Goal: Information Seeking & Learning: Check status

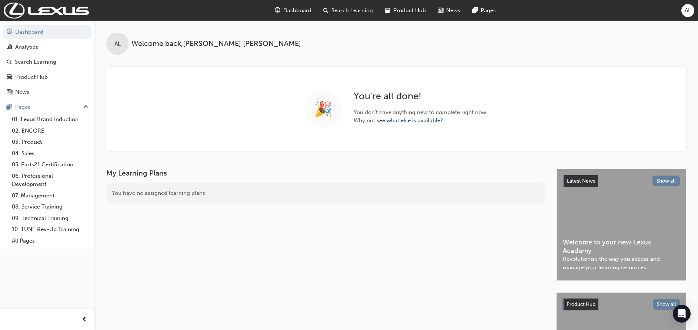
click at [351, 10] on span "Search Learning" at bounding box center [352, 10] width 41 height 9
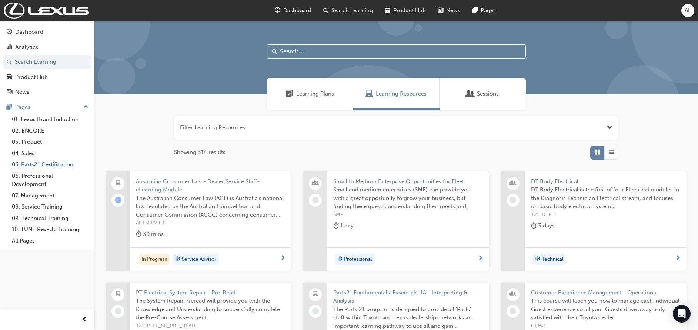
click at [34, 167] on link "05. Parts21 Certification" at bounding box center [50, 164] width 83 height 11
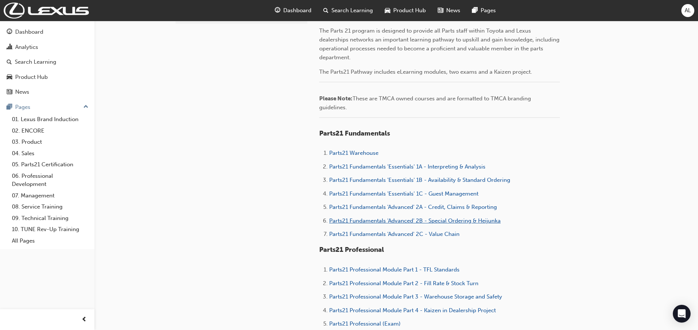
scroll to position [229, 0]
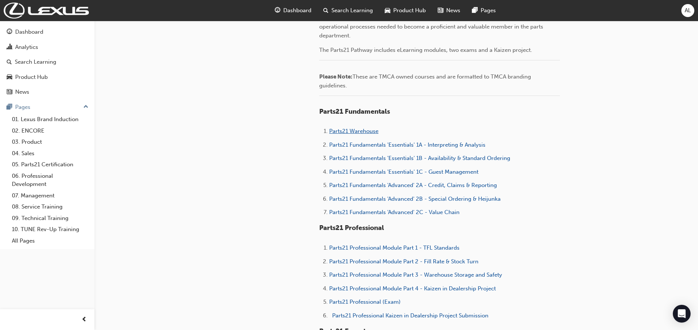
click at [356, 134] on span "Parts21 Warehouse" at bounding box center [353, 131] width 49 height 7
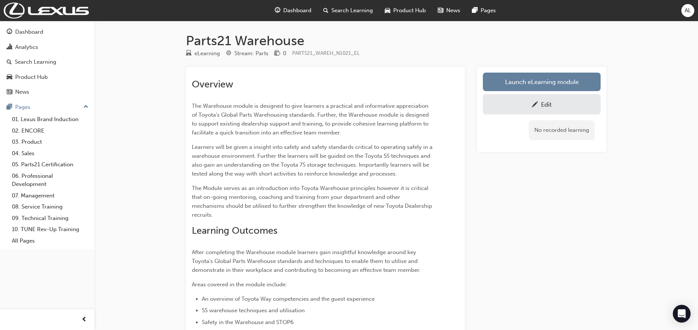
click at [687, 13] on span "AL" at bounding box center [688, 10] width 6 height 9
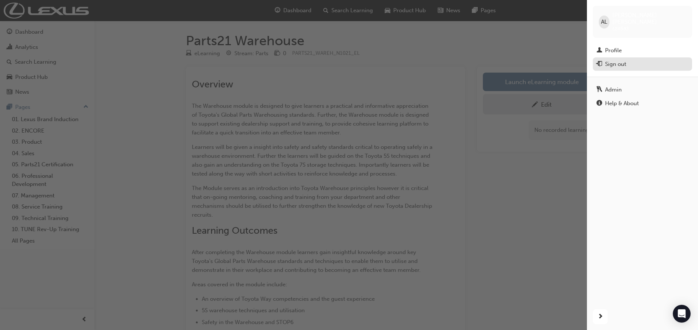
click at [620, 60] on div "Sign out" at bounding box center [615, 64] width 21 height 9
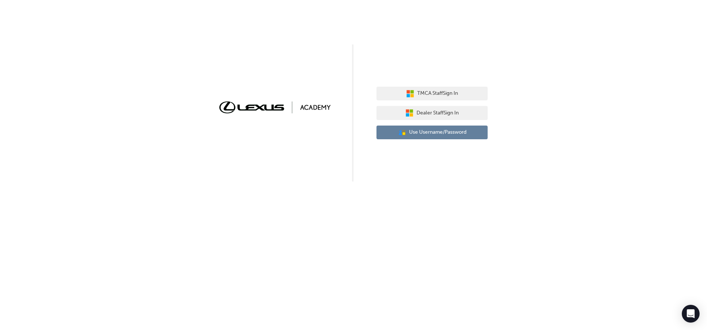
click at [417, 134] on span "Use Username/Password" at bounding box center [437, 132] width 57 height 9
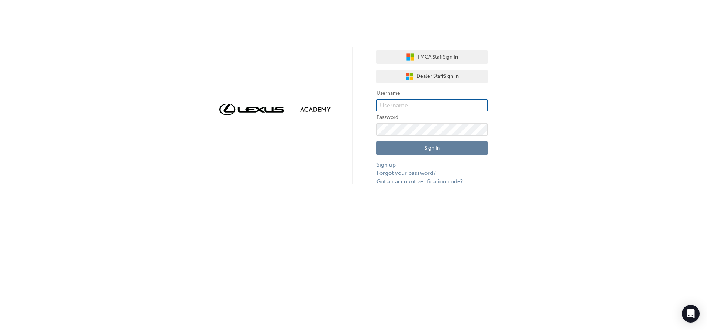
click at [408, 105] on input "text" at bounding box center [431, 105] width 111 height 13
click at [447, 50] on div "TMCA Staff Sign In Dealer Staff Sign In Username Password Sign In Sign up Forgo…" at bounding box center [431, 114] width 111 height 141
click at [442, 61] on span "TMCA Staff Sign In" at bounding box center [437, 57] width 41 height 9
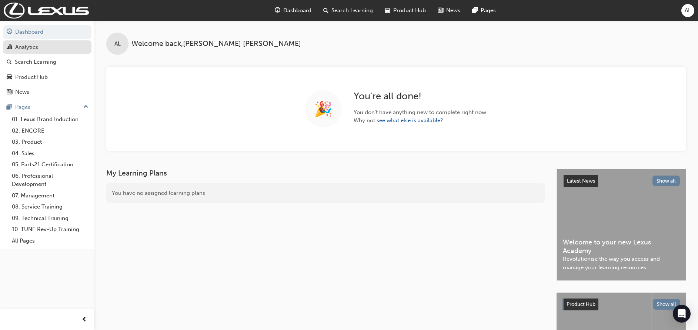
click at [23, 43] on div "Analytics" at bounding box center [26, 47] width 23 height 9
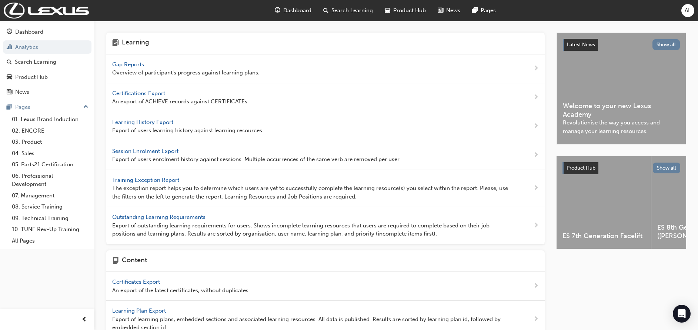
click at [144, 64] on span "Gap Reports" at bounding box center [128, 64] width 33 height 7
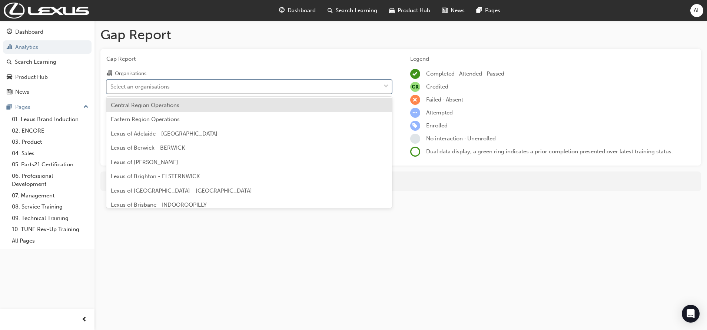
click at [175, 87] on div "Select an organisations" at bounding box center [244, 86] width 274 height 13
click at [111, 87] on input "Organisations option Central Region Operations focused, 1 of 38. 38 results ava…" at bounding box center [110, 86] width 1 height 6
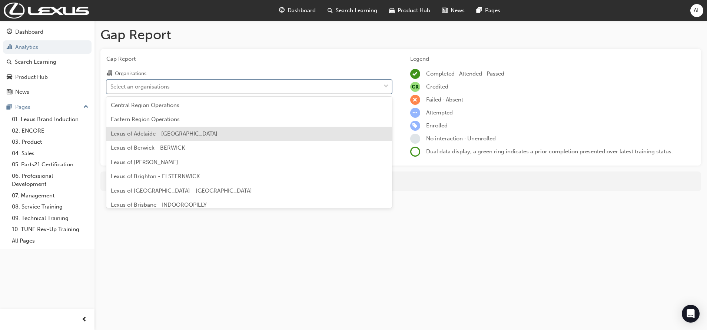
click at [159, 135] on span "Lexus of Adelaide - [GEOGRAPHIC_DATA]" at bounding box center [164, 133] width 107 height 7
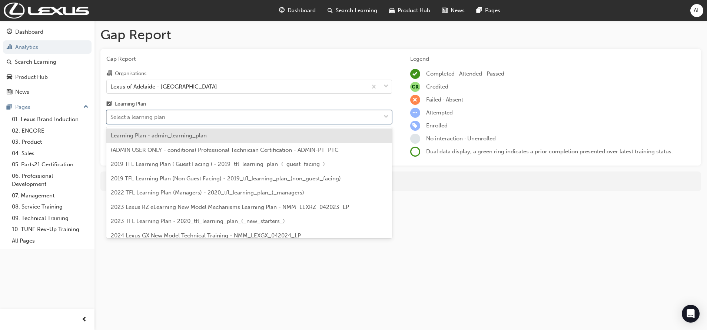
click at [187, 119] on div "Select a learning plan" at bounding box center [244, 117] width 274 height 13
click at [111, 119] on input "Learning Plan option Learning Plan - admin_learning_plan focused, 1 of 153. 153…" at bounding box center [110, 117] width 1 height 6
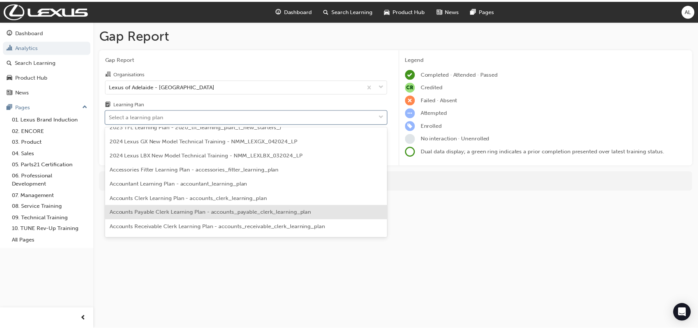
scroll to position [94, 0]
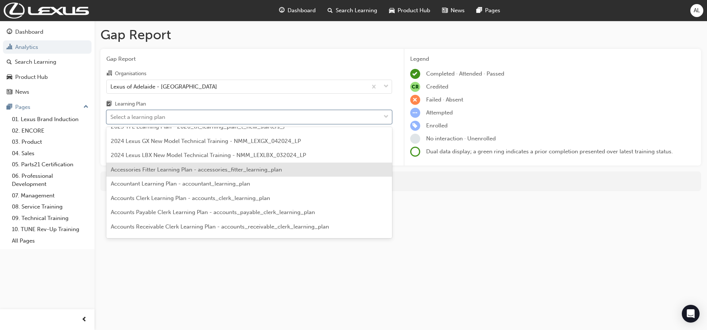
click at [199, 176] on div "Accessories Fitter Learning Plan - accessories_fitter_learning_plan" at bounding box center [249, 170] width 286 height 14
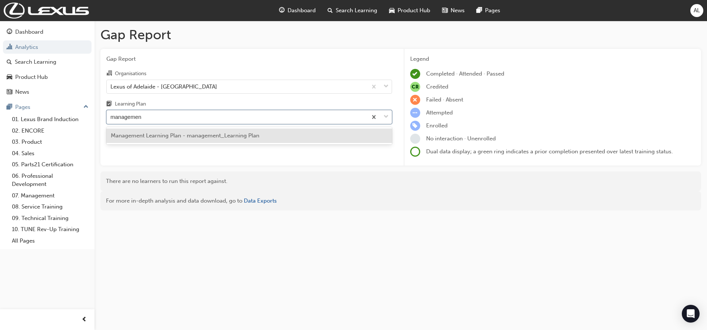
type input "management"
click at [203, 134] on span "Management Learning Plan - management_Learning Plan" at bounding box center [185, 135] width 149 height 7
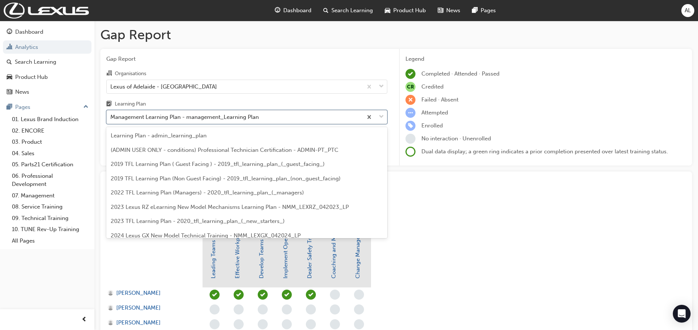
click at [264, 114] on div "Management Learning Plan - management_Learning Plan" at bounding box center [235, 117] width 256 height 13
click at [111, 114] on input "Learning Plan option Management Learning Plan - management_Learning Plan, selec…" at bounding box center [110, 117] width 1 height 6
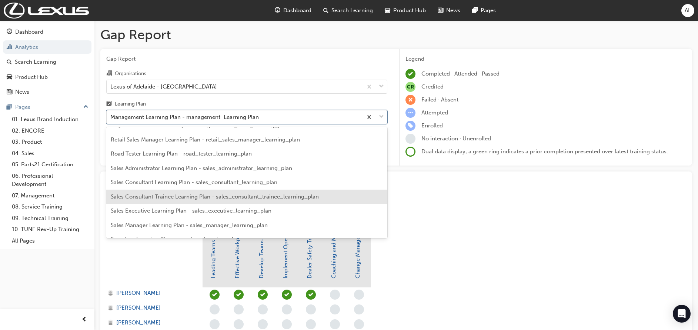
scroll to position [1623, 0]
